Goal: Transaction & Acquisition: Purchase product/service

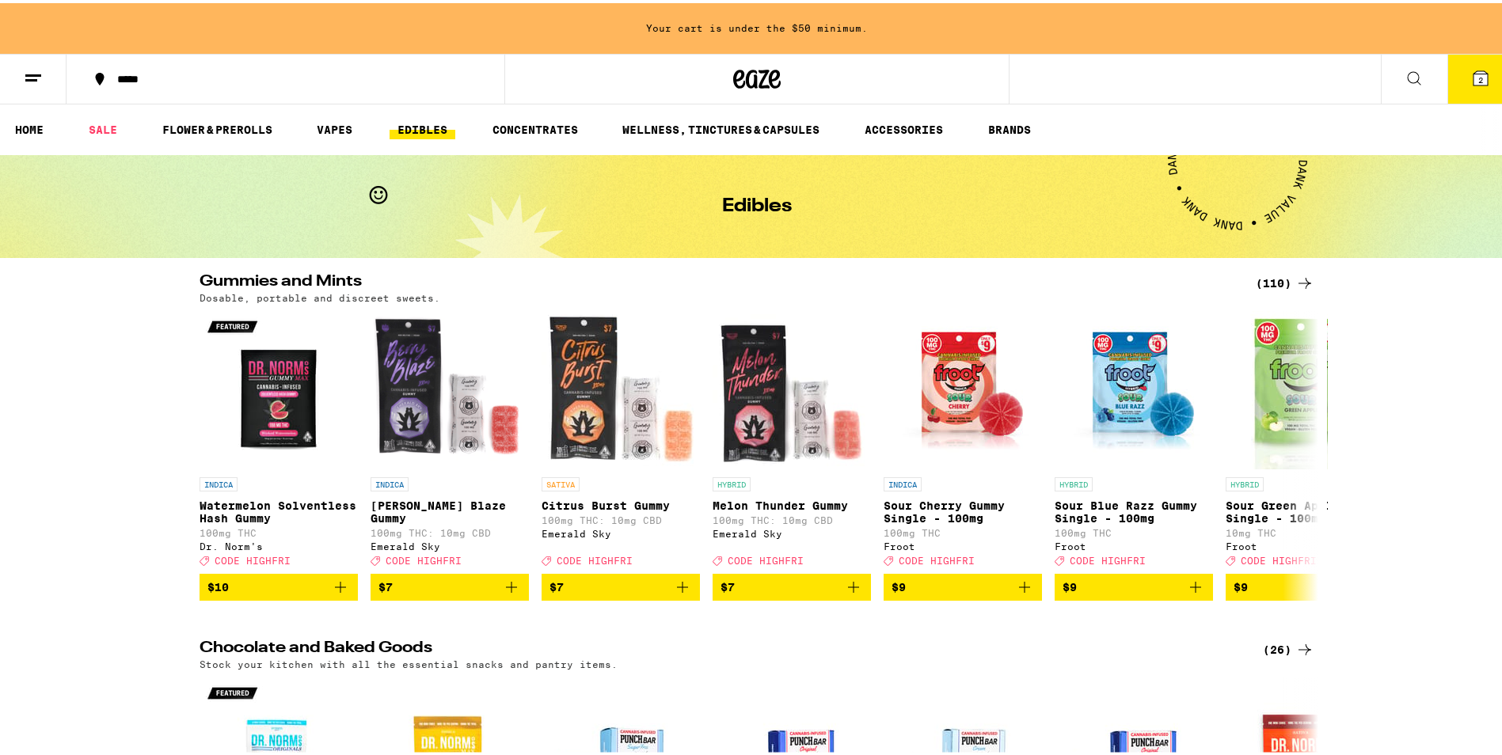
click at [1405, 68] on icon at bounding box center [1413, 75] width 19 height 19
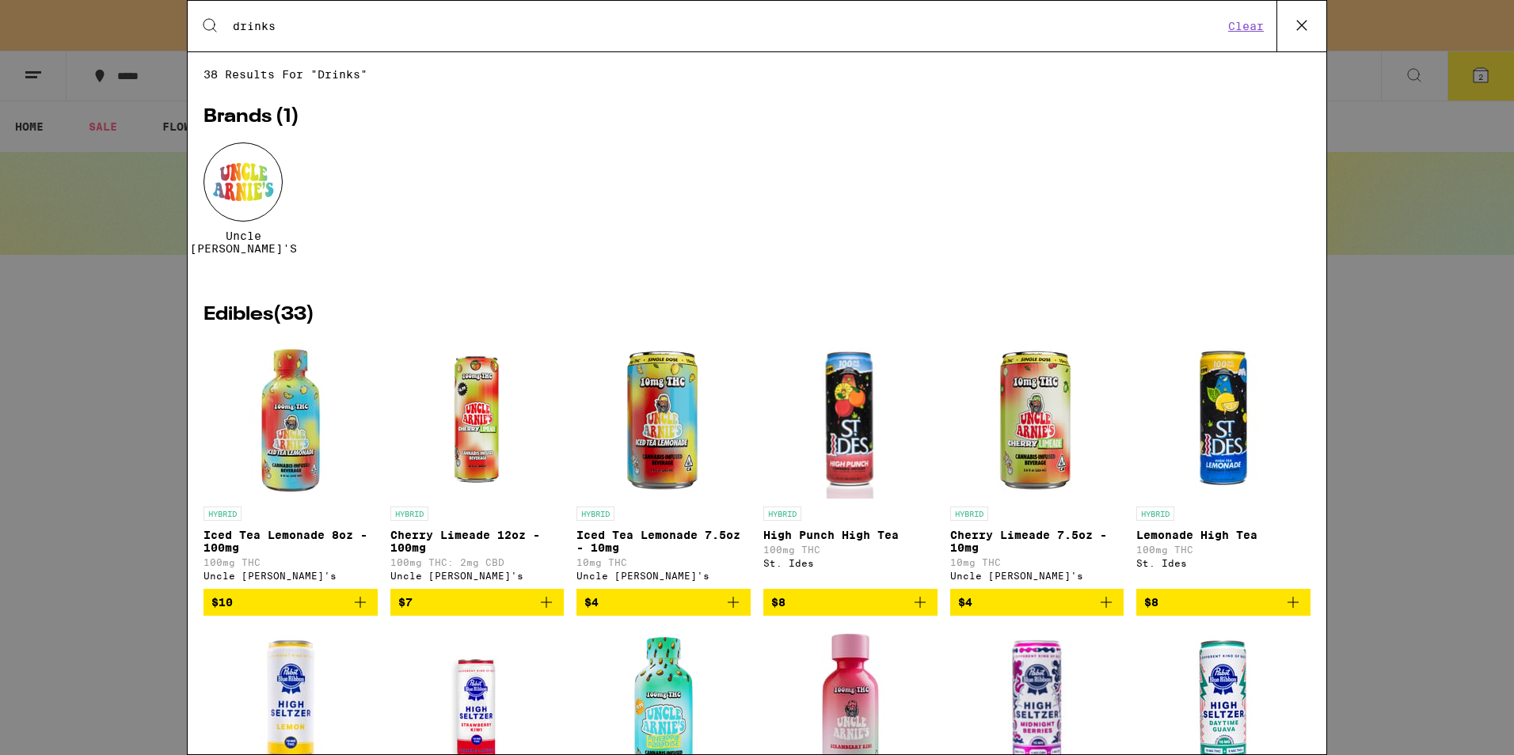
type input "drinks"
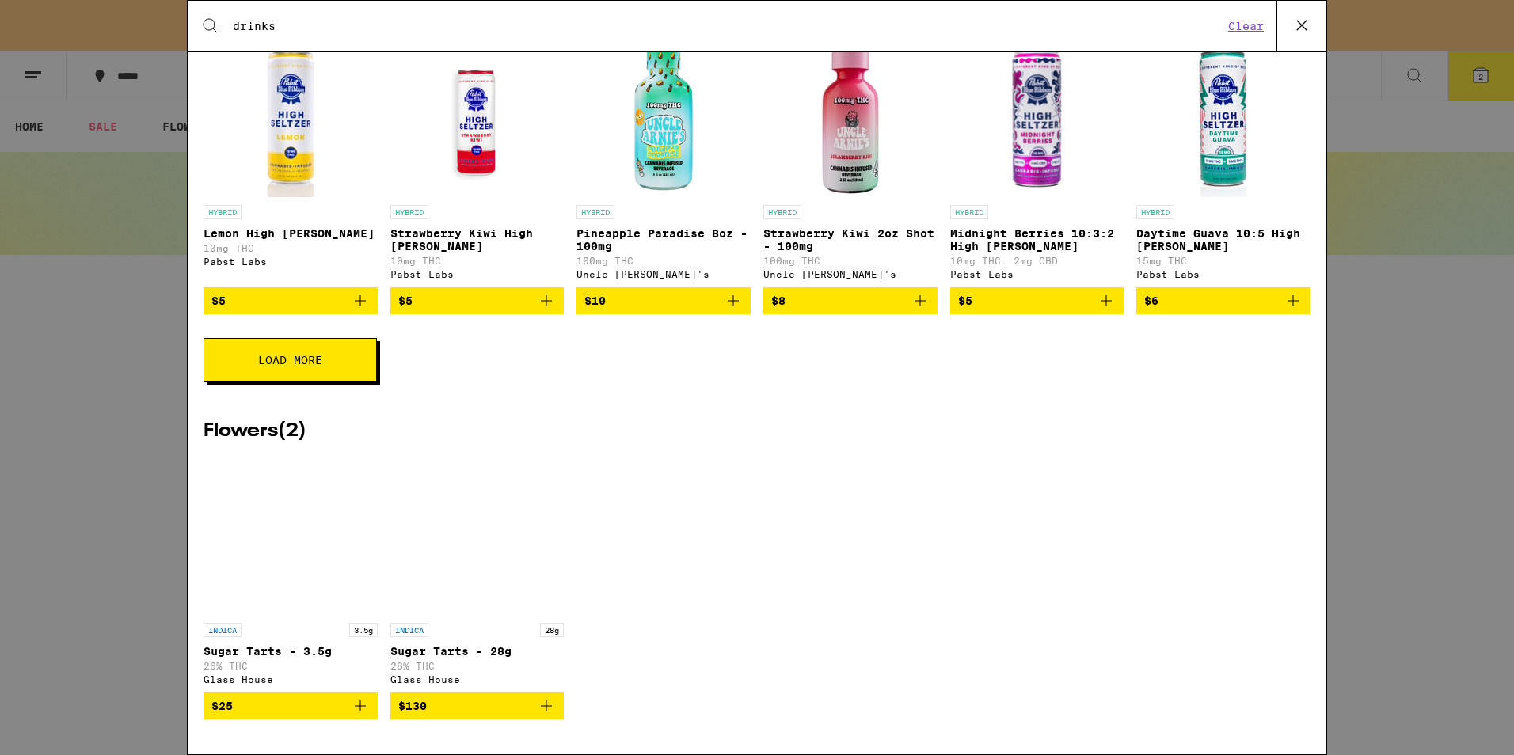
scroll to position [713, 0]
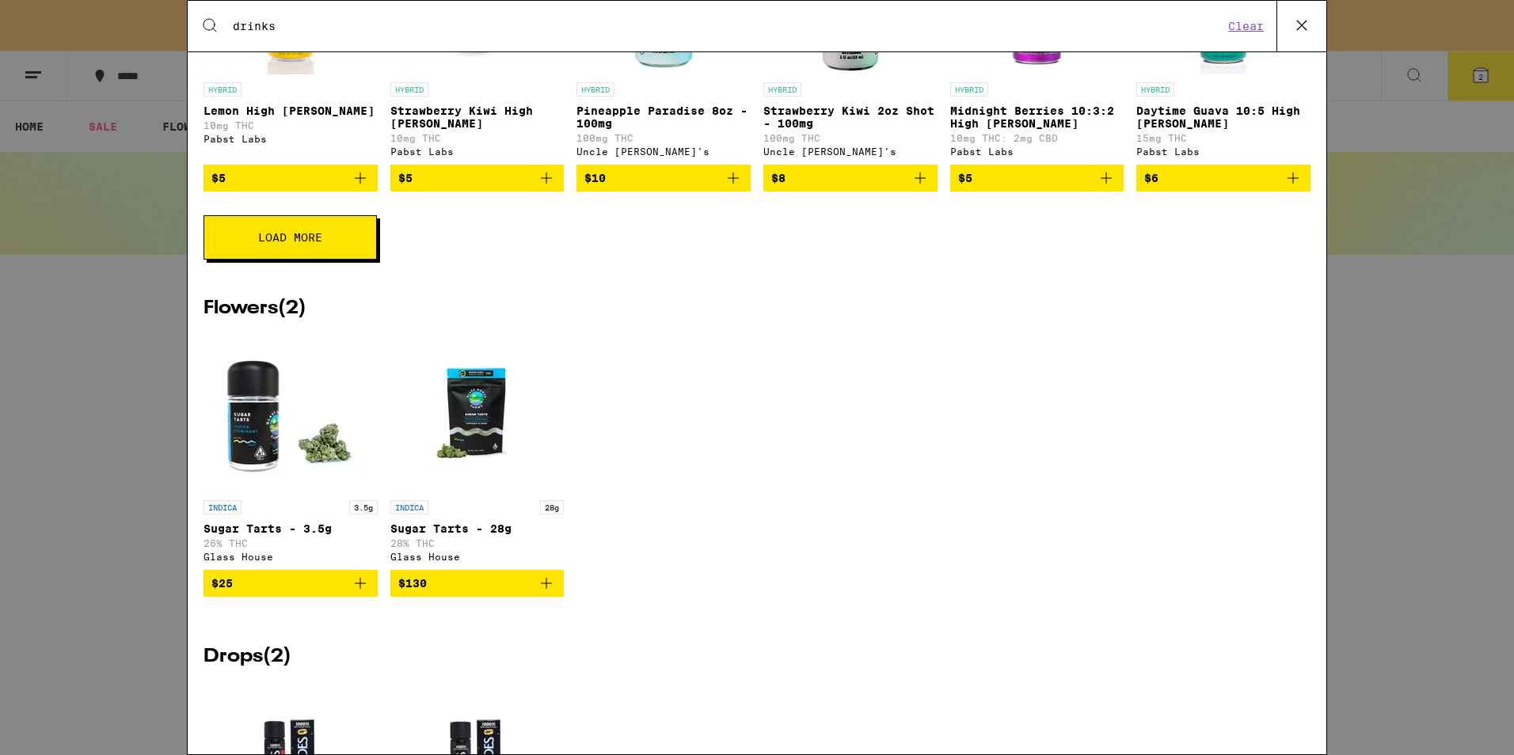
click at [288, 260] on button "Load More" at bounding box center [289, 237] width 173 height 44
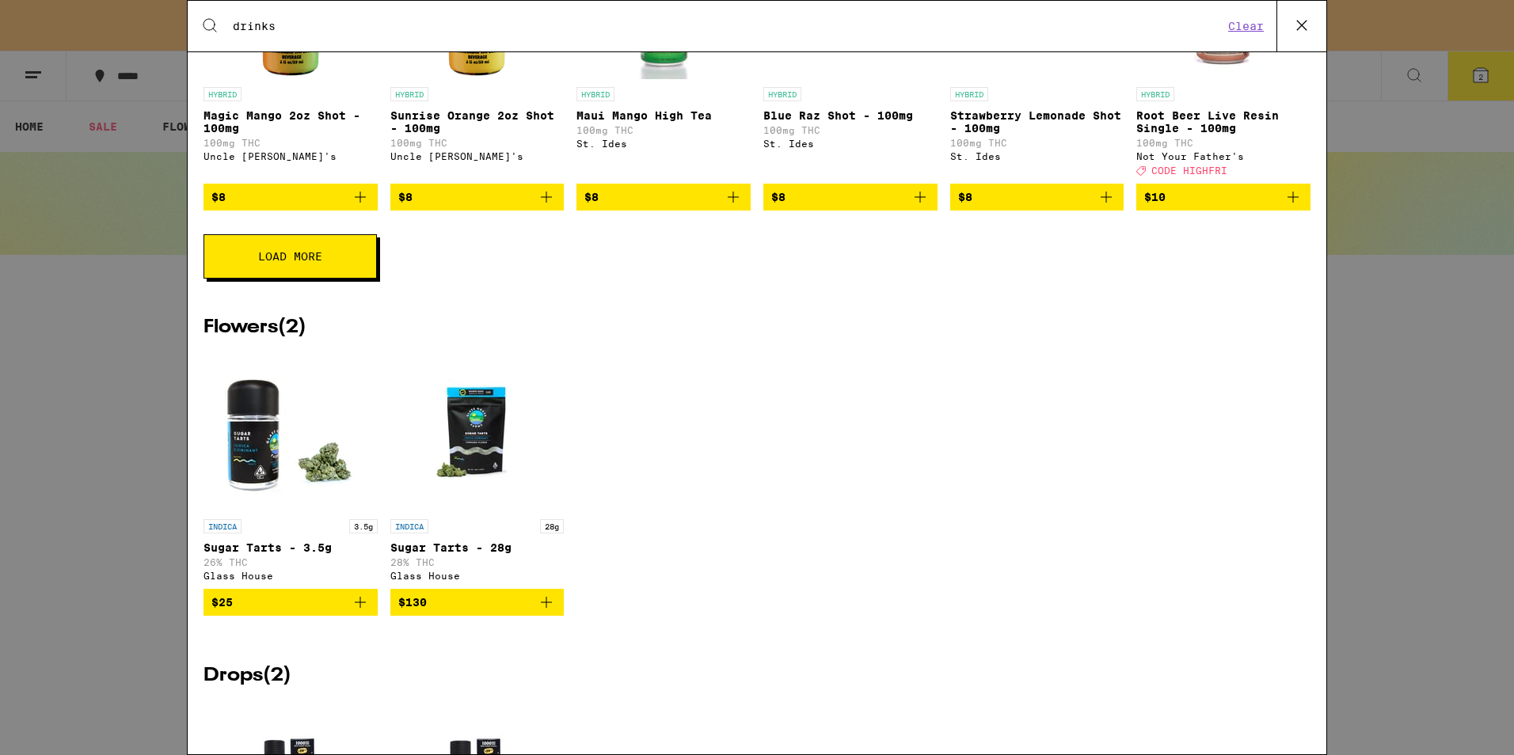
scroll to position [1346, 0]
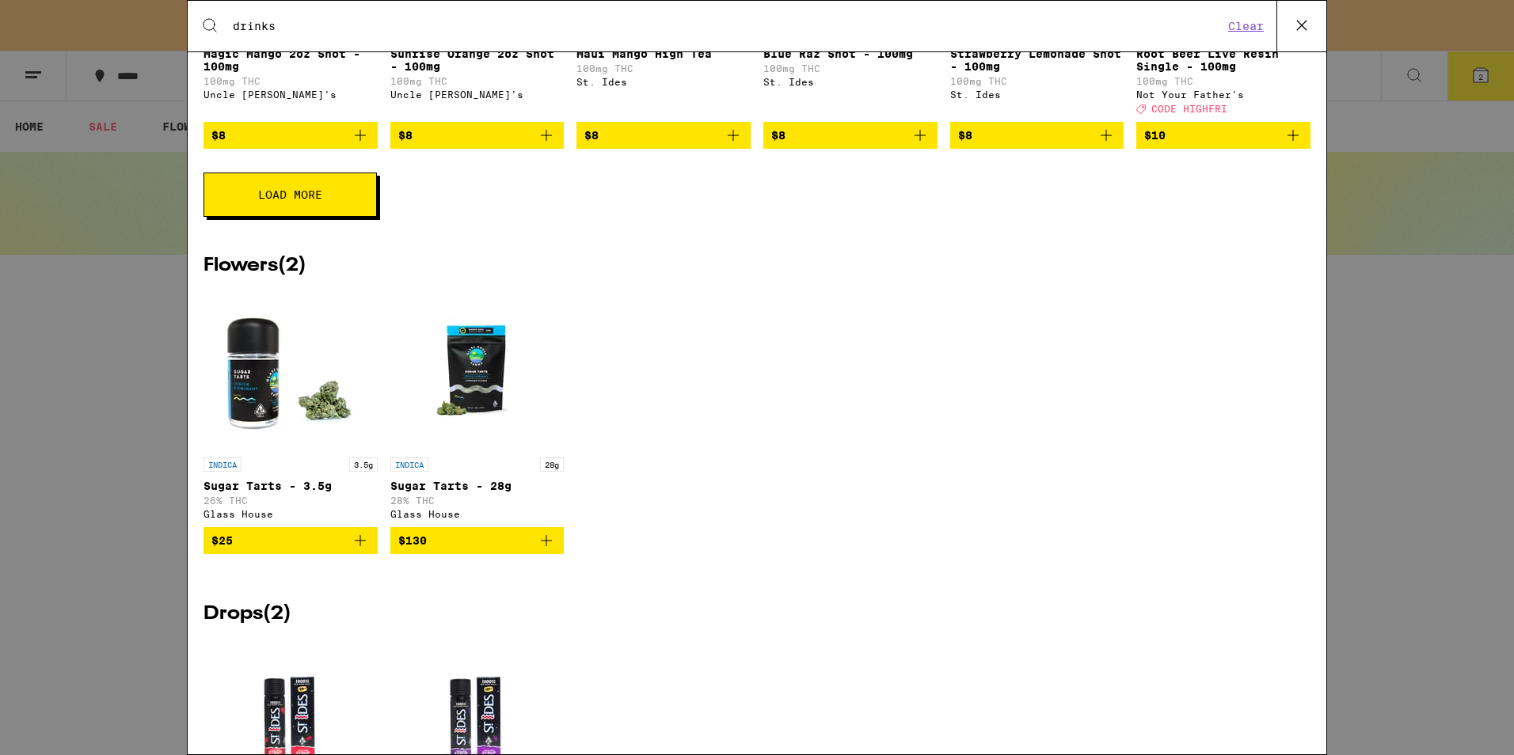
click at [312, 217] on button "Load More" at bounding box center [289, 195] width 173 height 44
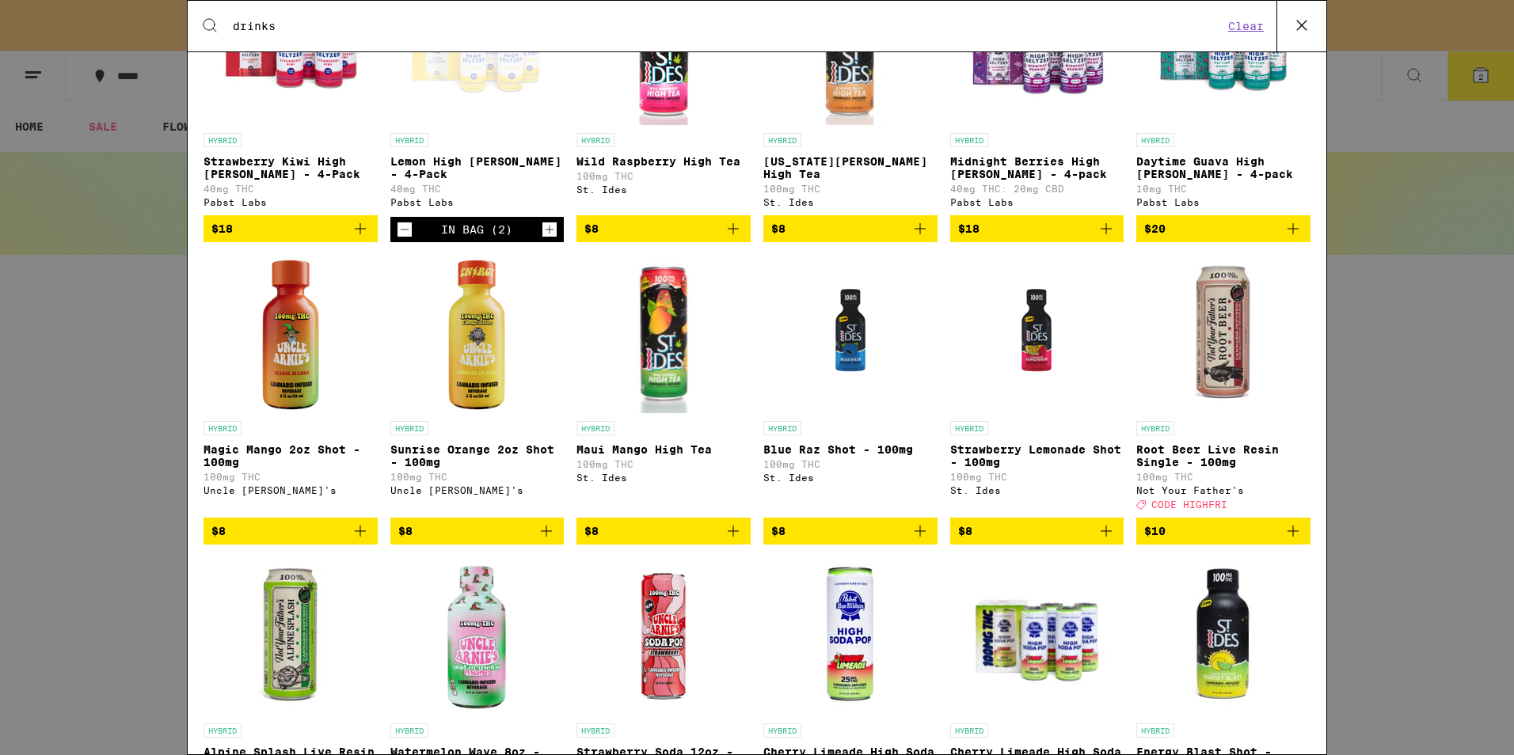
scroll to position [554, 0]
